Goal: Find specific page/section: Find specific page/section

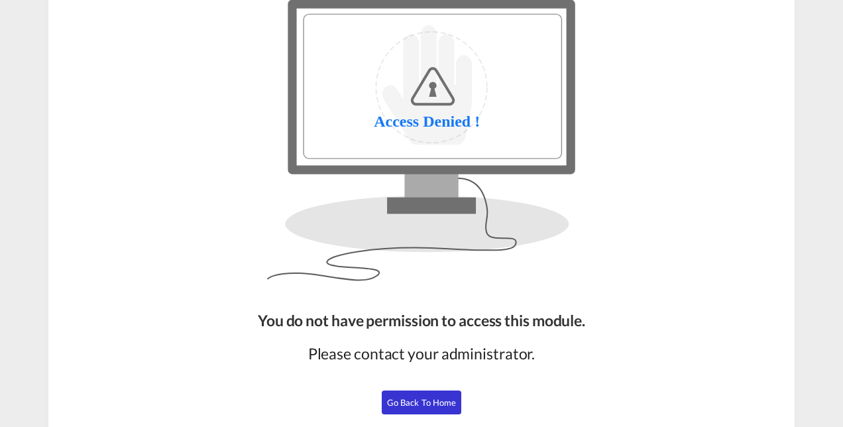
scroll to position [80, 0]
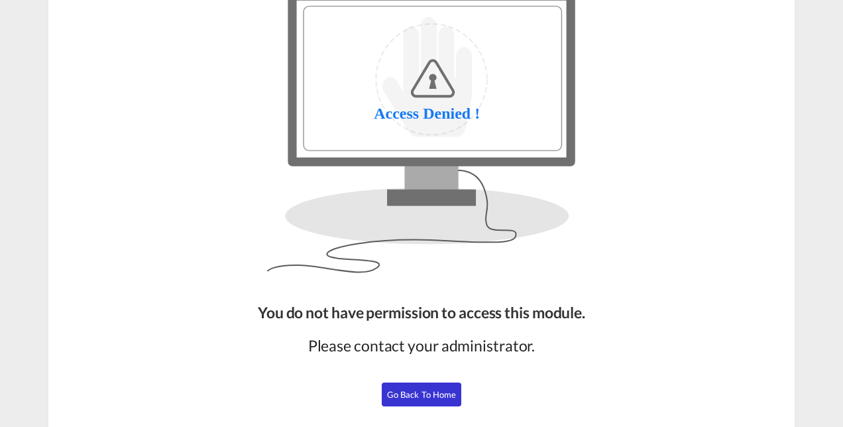
click at [444, 395] on span "Go Back to Home" at bounding box center [422, 394] width 70 height 11
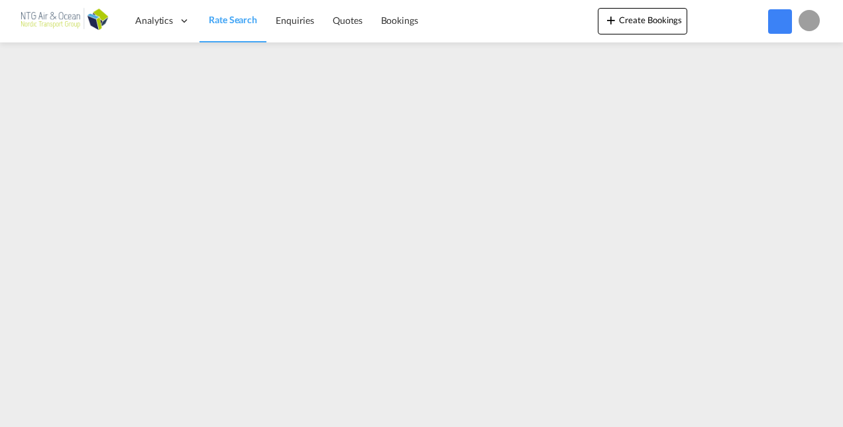
scroll to position [80, 0]
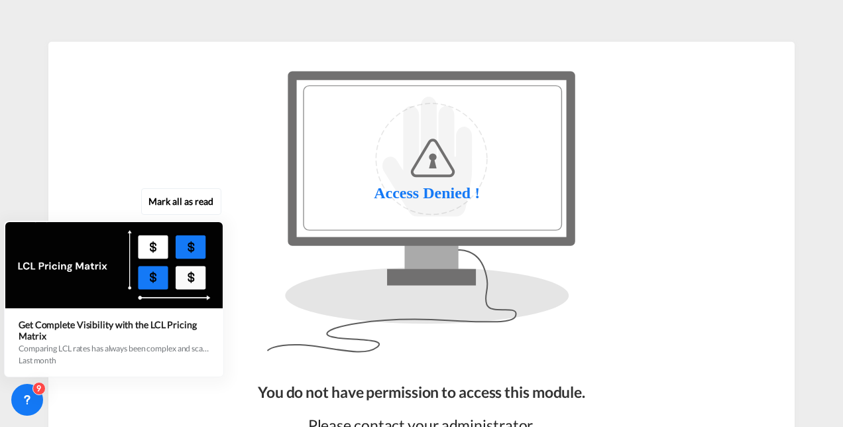
click at [224, 298] on div "Mark all as read Get Complete Visibility with the LCL Pricing Matrix Comparing …" at bounding box center [117, 285] width 240 height 183
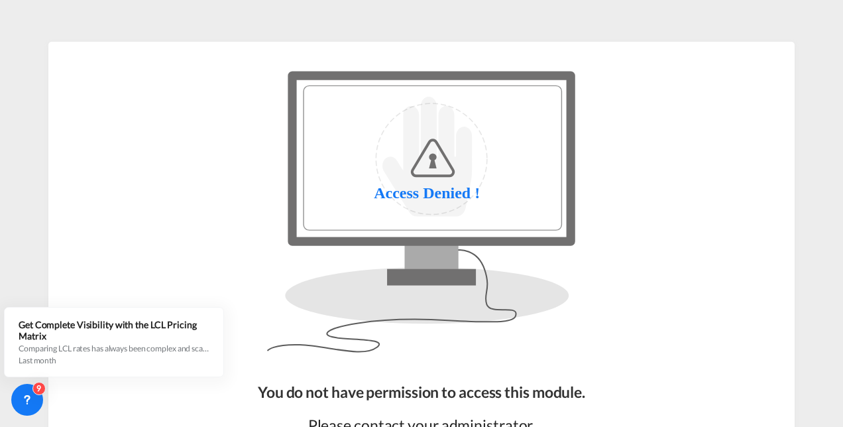
click at [142, 255] on img at bounding box center [421, 211] width 573 height 318
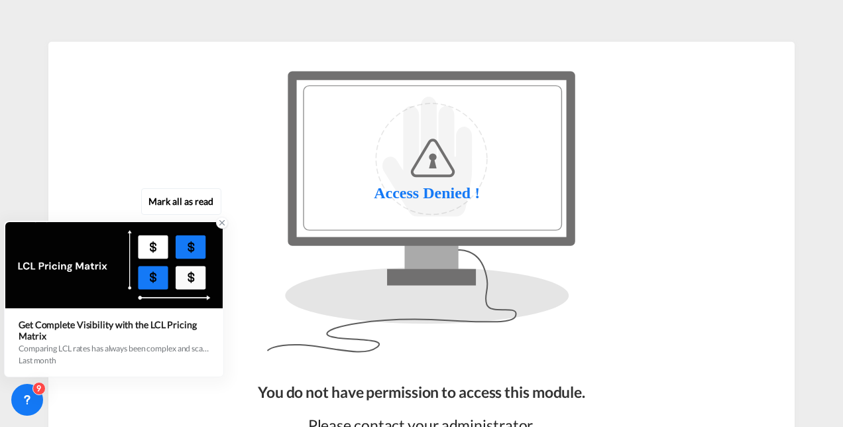
click at [222, 226] on icon at bounding box center [222, 222] width 9 height 9
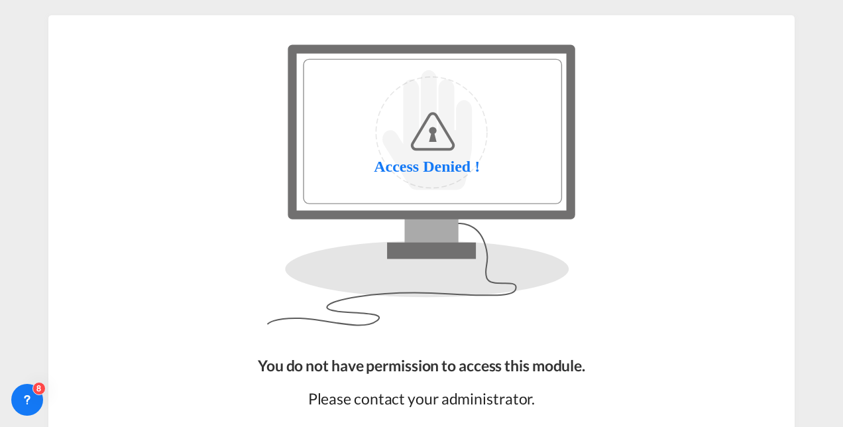
scroll to position [137, 0]
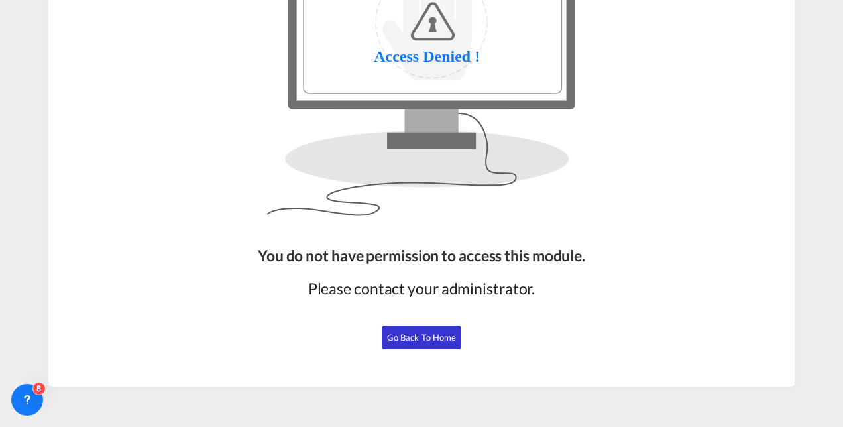
click at [448, 336] on span "Go Back to Home" at bounding box center [422, 337] width 70 height 11
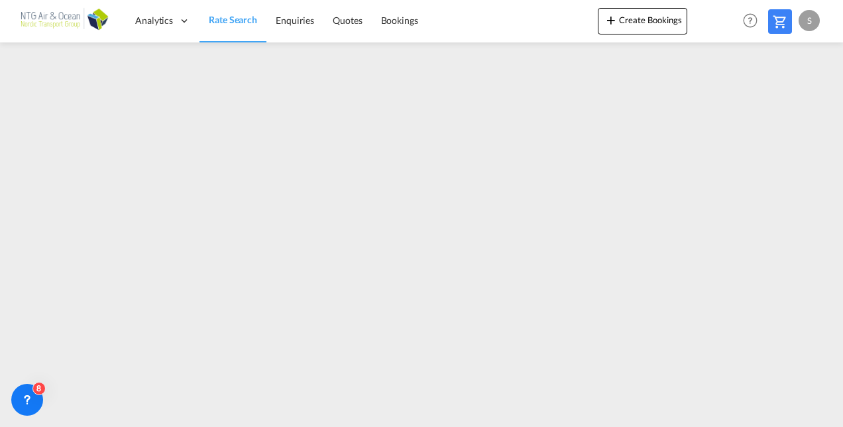
scroll to position [132, 0]
